Goal: Entertainment & Leisure: Consume media (video, audio)

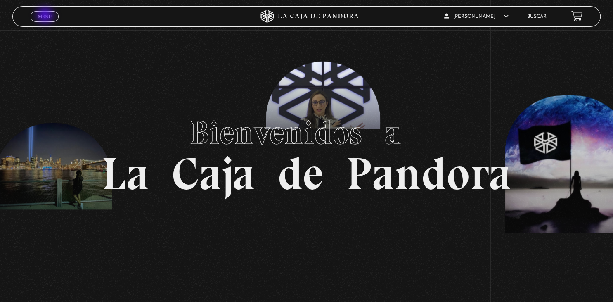
click at [46, 16] on span "Menu" at bounding box center [45, 16] width 14 height 5
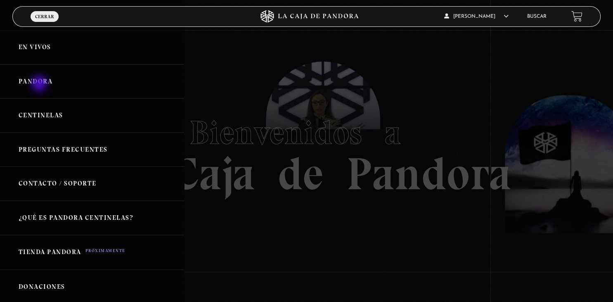
click at [40, 84] on link "Pandora" at bounding box center [92, 81] width 184 height 34
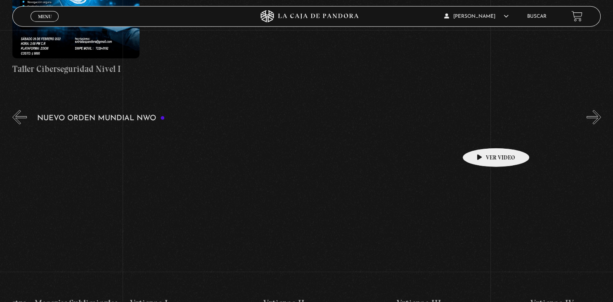
scroll to position [0, 8184]
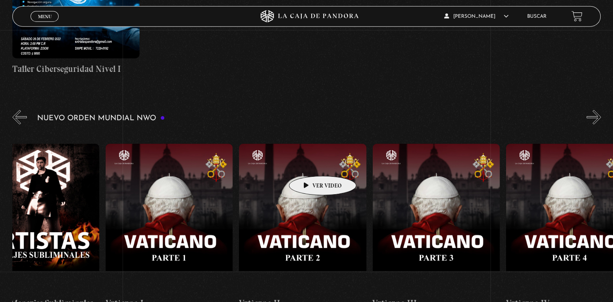
click at [310, 164] on figure at bounding box center [302, 218] width 127 height 149
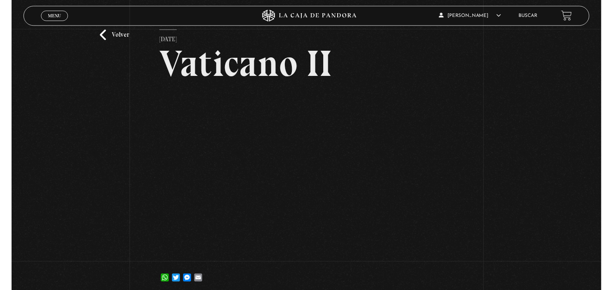
scroll to position [31, 0]
